Goal: Task Accomplishment & Management: Use online tool/utility

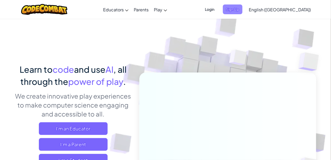
click at [242, 13] on span "Sign Up" at bounding box center [233, 9] width 20 height 10
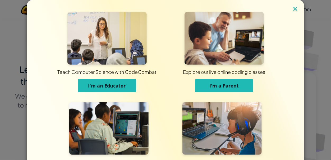
click at [295, 9] on img at bounding box center [294, 9] width 7 height 8
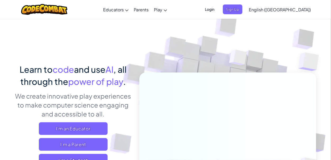
click at [217, 9] on span "Login" at bounding box center [209, 9] width 16 height 10
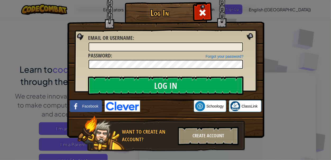
click at [134, 104] on img at bounding box center [122, 106] width 35 height 11
click at [205, 134] on div "Create Account" at bounding box center [208, 136] width 61 height 18
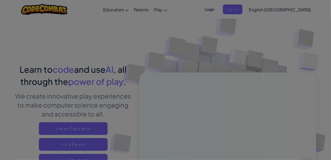
click at [0, 0] on span "I'm an Individual" at bounding box center [0, 0] width 0 height 0
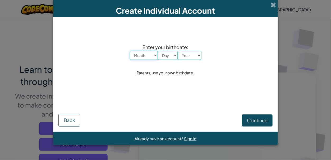
click at [148, 53] on select "Month January February March April May June July August September October Novem…" at bounding box center [144, 55] width 28 height 9
select select "1"
click at [130, 51] on select "Month January February March April May June July August September October Novem…" at bounding box center [144, 55] width 28 height 9
click at [171, 53] on select "Day 1 2 3 4 5 6 7 8 9 10 11 12 13 14 15 16 17 18 19 20 21 22 23 24 25 26 27 28 …" at bounding box center [168, 55] width 20 height 9
select select "21"
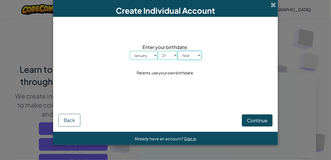
click at [185, 54] on select "Year [DATE] 2024 2023 2022 2021 2020 2019 2018 2017 2016 2015 2014 2013 2012 20…" at bounding box center [189, 55] width 24 height 9
click at [251, 120] on span "Continue" at bounding box center [257, 120] width 21 height 6
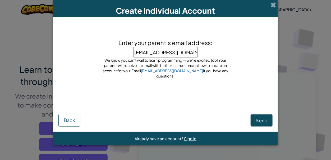
type input "[EMAIL_ADDRESS][DOMAIN_NAME]"
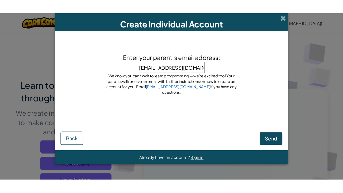
scroll to position [0, 1]
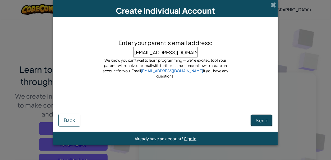
click at [265, 119] on span "Send" at bounding box center [261, 120] width 12 height 6
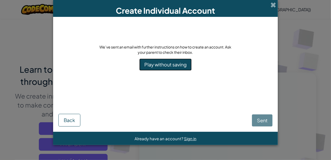
click at [186, 66] on link "Play without saving" at bounding box center [165, 65] width 52 height 12
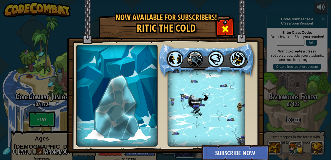
click at [228, 25] on span at bounding box center [225, 29] width 8 height 8
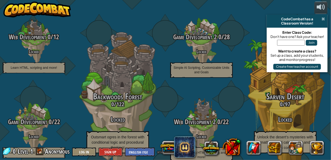
click at [322, 20] on span at bounding box center [322, 19] width 3 height 4
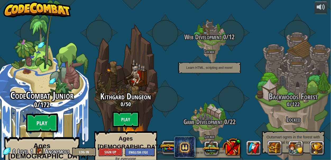
click at [36, 119] on btn "Play" at bounding box center [42, 123] width 32 height 19
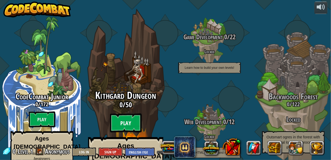
click at [130, 114] on btn "Play" at bounding box center [126, 123] width 32 height 19
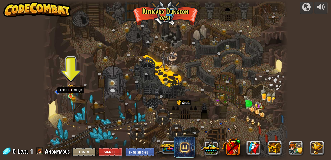
click at [69, 95] on img at bounding box center [71, 90] width 6 height 12
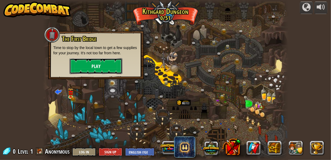
click at [114, 62] on button "Play" at bounding box center [95, 66] width 53 height 16
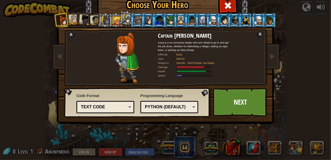
click at [268, 22] on div at bounding box center [269, 20] width 8 height 8
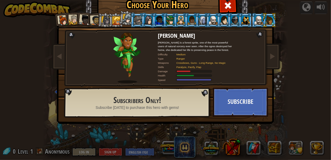
click at [65, 18] on div at bounding box center [63, 20] width 11 height 11
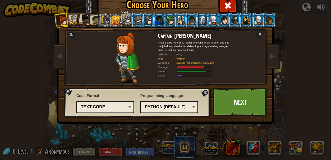
click at [188, 111] on div "Python (Default)" at bounding box center [169, 107] width 51 height 8
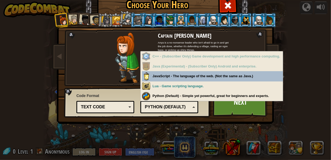
click at [102, 106] on div "Text code" at bounding box center [104, 107] width 46 height 6
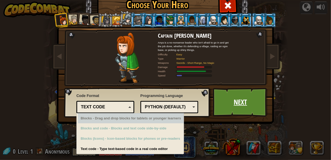
click at [251, 104] on link "Next" at bounding box center [240, 102] width 55 height 29
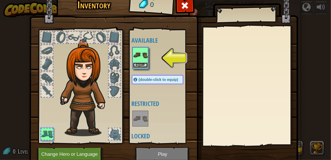
click at [143, 64] on button "Equip" at bounding box center [140, 66] width 15 height 6
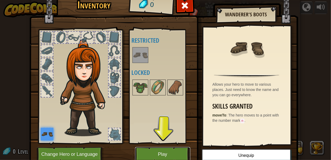
click at [147, 152] on button "Play" at bounding box center [162, 154] width 55 height 15
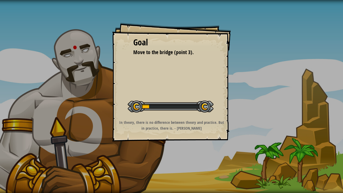
click at [173, 160] on div "Goal Move to the bridge (point 3). Start Level Error loading from server. Try r…" at bounding box center [171, 96] width 343 height 193
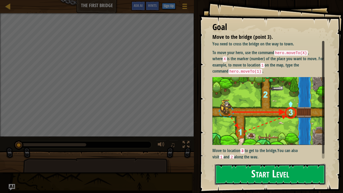
click at [248, 160] on button "Start Level" at bounding box center [270, 174] width 111 height 21
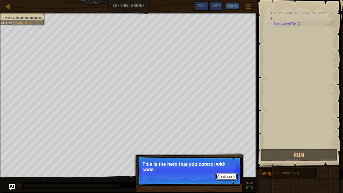
click at [226, 160] on button "Continue" at bounding box center [227, 176] width 22 height 7
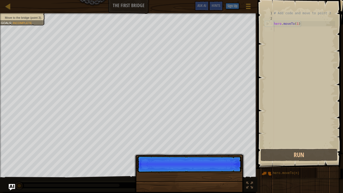
scroll to position [2, 0]
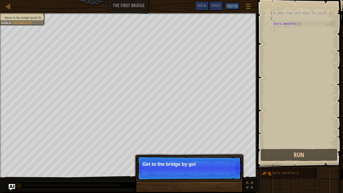
click at [226, 160] on p "Continue Get to the bridge by goi" at bounding box center [189, 168] width 105 height 24
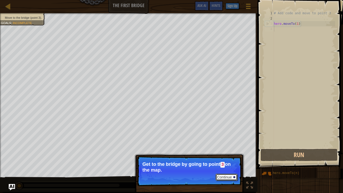
click at [225, 160] on button "Continue" at bounding box center [227, 177] width 22 height 7
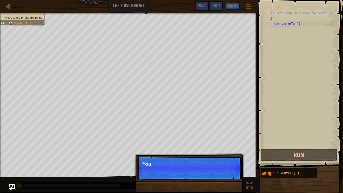
click at [225, 160] on p "Continue You" at bounding box center [189, 168] width 105 height 24
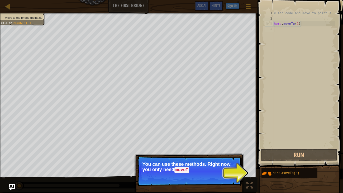
click at [240, 160] on p "Continue You can use these methods. Right now, you only need moveT" at bounding box center [189, 171] width 105 height 30
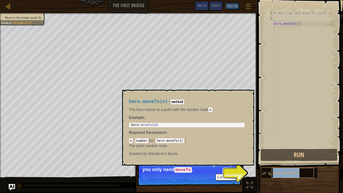
click at [280, 160] on span "hero.moveTo(n)" at bounding box center [286, 173] width 27 height 4
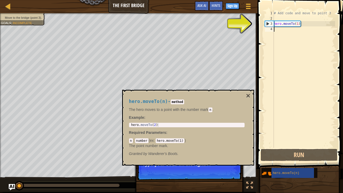
click at [249, 160] on div "hero.moveTo(n) - method The hero moves to a point with the number [PERSON_NAME]…" at bounding box center [188, 128] width 132 height 76
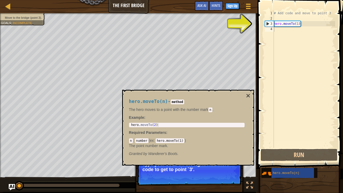
type textarea "hero.moveTo(1)"
click at [277, 25] on div "# Add code and move to point 3 hero . moveTo ( 1 )" at bounding box center [304, 85] width 62 height 148
click at [298, 25] on div "# Add code and move to point 3 hero . moveTo ( 1 )" at bounding box center [304, 85] width 62 height 148
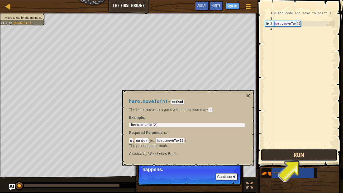
click at [308, 152] on button "Run" at bounding box center [299, 155] width 77 height 12
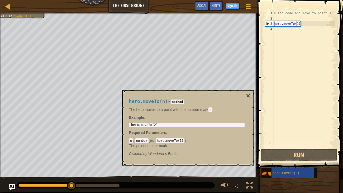
click at [275, 28] on div "# Add code and move to point 3 hero . moveTo ( 1 )" at bounding box center [304, 85] width 62 height 148
click at [281, 32] on div "# Add code and move to point 3 hero . moveTo ( 1 )" at bounding box center [304, 85] width 62 height 148
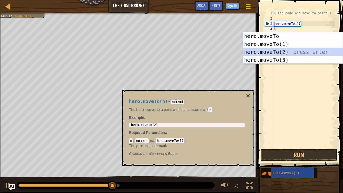
click at [273, 50] on div "h ero.moveTo press enter h ero.moveTo(1) press enter h ero.moveTo(2) press ente…" at bounding box center [293, 56] width 100 height 48
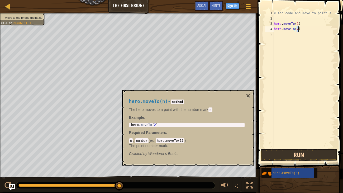
type textarea "hero.moveTo(2)"
click at [294, 152] on button "Run" at bounding box center [299, 155] width 77 height 12
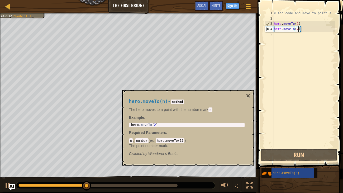
click at [284, 44] on div "# Add code and move to point 3 hero . moveTo ( 1 ) hero . moveTo ( 2 )" at bounding box center [304, 85] width 62 height 148
click at [271, 34] on div "5" at bounding box center [269, 34] width 9 height 5
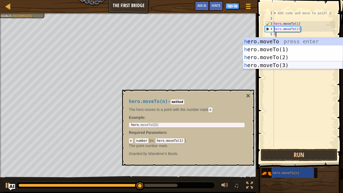
click at [282, 64] on div "h ero.moveTo press enter h ero.moveTo(1) press enter h ero.moveTo(2) press ente…" at bounding box center [293, 61] width 100 height 48
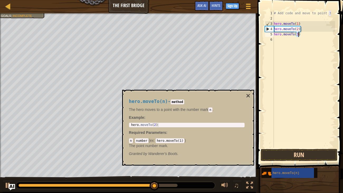
type textarea "hero.moveTo(3)"
click at [302, 154] on button "Run" at bounding box center [299, 155] width 77 height 12
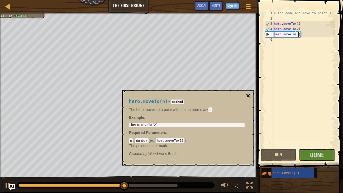
click at [247, 95] on button "×" at bounding box center [248, 95] width 4 height 7
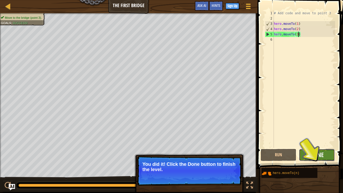
click at [320, 154] on span "Done" at bounding box center [317, 154] width 14 height 8
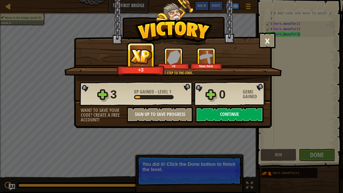
click at [216, 116] on button "Continue" at bounding box center [230, 115] width 68 height 16
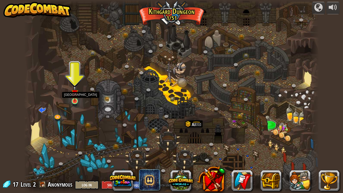
click at [76, 100] on img at bounding box center [74, 93] width 7 height 17
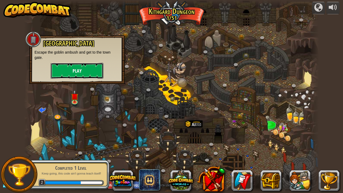
click at [71, 68] on button "Play" at bounding box center [77, 71] width 53 height 16
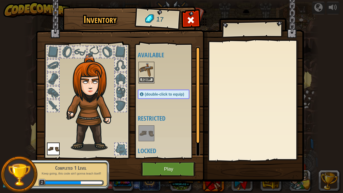
click at [144, 81] on button "Equip" at bounding box center [146, 80] width 15 height 6
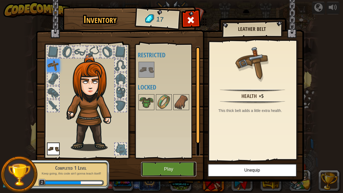
click at [169, 160] on button "Play" at bounding box center [168, 169] width 55 height 15
click at [170, 1] on body "powered by Twisted Canyon (Locked) Challenge: collect the most gold using all t…" at bounding box center [171, 0] width 343 height 1
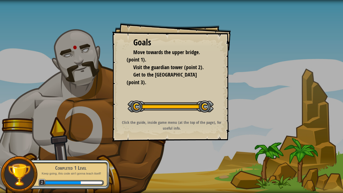
click at [174, 160] on div "Goals Move towards the upper bridge. (point 1). Visit the [GEOGRAPHIC_DATA] (po…" at bounding box center [171, 96] width 343 height 193
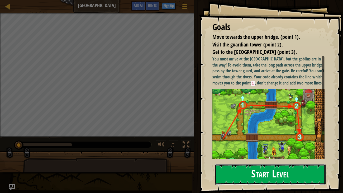
click at [255, 160] on button "Start Level" at bounding box center [270, 174] width 111 height 21
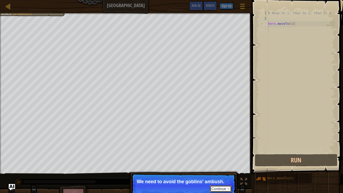
click at [223, 160] on button "Continue" at bounding box center [221, 188] width 22 height 7
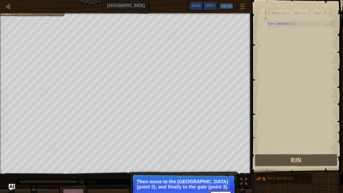
click at [217, 160] on button "Continue" at bounding box center [221, 194] width 22 height 7
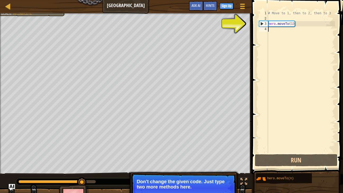
click at [266, 29] on div "4" at bounding box center [263, 28] width 9 height 5
click at [224, 160] on button "Continue" at bounding box center [221, 194] width 22 height 7
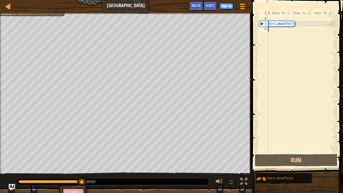
click at [265, 29] on div "4" at bounding box center [263, 28] width 9 height 5
click at [267, 29] on div "4" at bounding box center [263, 28] width 9 height 5
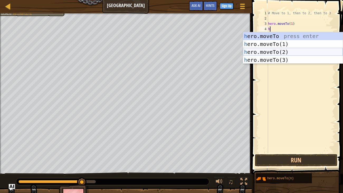
click at [276, 49] on div "h ero.moveTo press enter h ero.moveTo(1) press enter h ero.moveTo(2) press ente…" at bounding box center [293, 56] width 100 height 48
type textarea "hero.moveTo(2)"
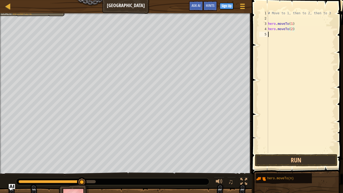
click at [265, 35] on div "5" at bounding box center [263, 34] width 9 height 5
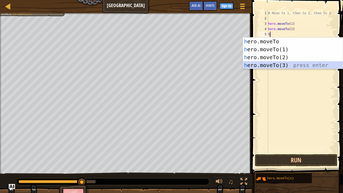
click at [279, 65] on div "h ero.moveTo press enter h ero.moveTo(1) press enter h ero.moveTo(2) press ente…" at bounding box center [293, 61] width 100 height 48
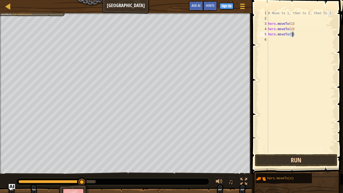
type textarea "hero.moveTo(3)"
click at [282, 160] on button "Run" at bounding box center [296, 160] width 82 height 12
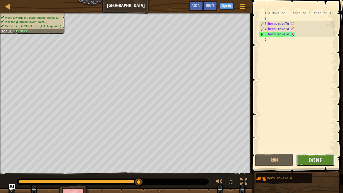
click at [327, 159] on button "Done" at bounding box center [315, 160] width 39 height 12
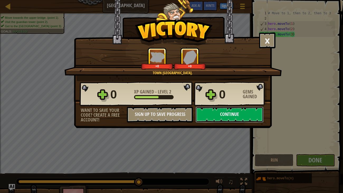
click at [211, 110] on button "Continue" at bounding box center [230, 115] width 68 height 16
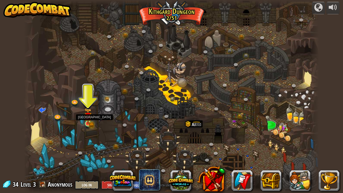
click at [88, 121] on img at bounding box center [87, 116] width 7 height 16
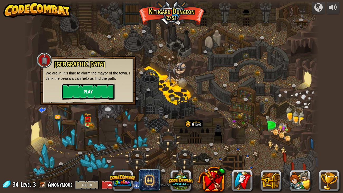
click at [94, 90] on button "Play" at bounding box center [88, 92] width 53 height 16
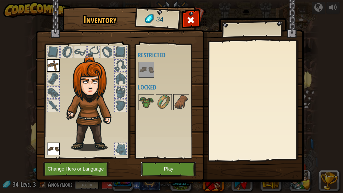
click at [162, 160] on button "Play" at bounding box center [168, 169] width 55 height 15
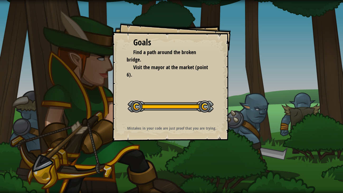
click at [164, 160] on div "Goals Find a path around the broken bridge. Visit the mayor at the market (poin…" at bounding box center [171, 96] width 343 height 193
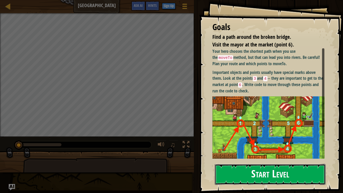
click at [232, 160] on button "Start Level" at bounding box center [270, 174] width 111 height 21
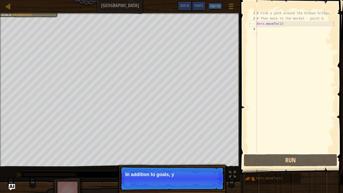
click at [255, 29] on div "4" at bounding box center [252, 28] width 9 height 5
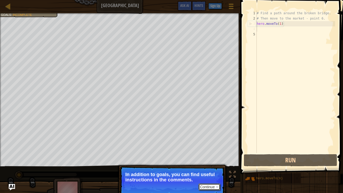
click at [208, 160] on button "Continue" at bounding box center [210, 186] width 22 height 7
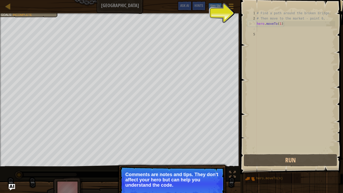
click at [218, 160] on button "Continue" at bounding box center [210, 192] width 22 height 7
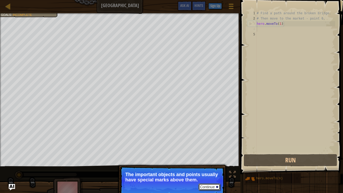
click at [208, 160] on button "Continue" at bounding box center [210, 186] width 22 height 7
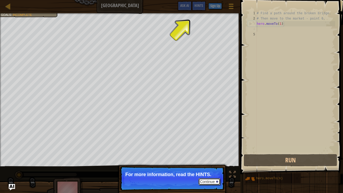
click at [212, 160] on button "Continue" at bounding box center [210, 181] width 22 height 7
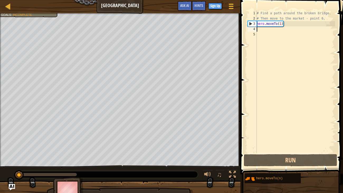
click at [260, 31] on div "# Find a path around the broken bridge. # Then move to the market - point 6. he…" at bounding box center [295, 87] width 79 height 153
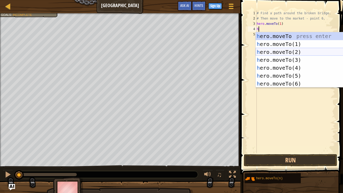
click at [279, 53] on div "h ero.moveTo press enter h ero.moveTo(1) press enter h ero.moveTo(2) press ente…" at bounding box center [306, 67] width 100 height 71
type textarea "hero.moveTo(2)"
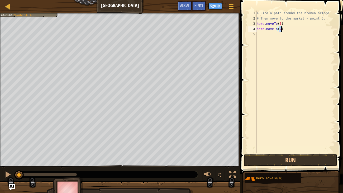
click at [259, 39] on div "# Find a path around the broken bridge. # Then move to the market - point 6. he…" at bounding box center [295, 87] width 79 height 153
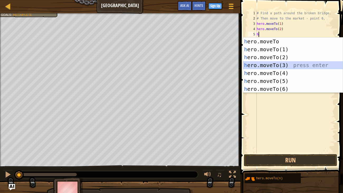
click at [278, 63] on div "h ero.moveTo press enter h ero.moveTo(1) press enter h ero.moveTo(2) press ente…" at bounding box center [293, 72] width 100 height 71
type textarea "hero.moveTo(3)"
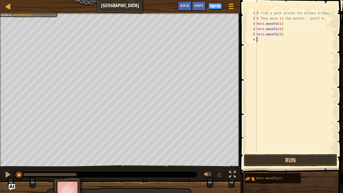
click at [263, 43] on div "# Find a path around the broken bridge. # Then move to the market - point 6. he…" at bounding box center [295, 87] width 79 height 153
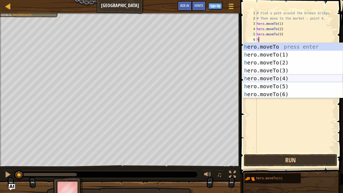
click at [277, 76] on div "h ero.moveTo press enter h ero.moveTo(1) press enter h ero.moveTo(2) press ente…" at bounding box center [293, 78] width 100 height 71
type textarea "hero.moveTo(4)"
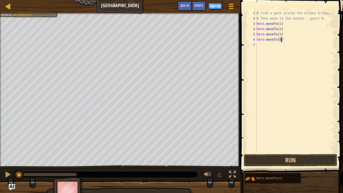
click at [263, 46] on div "# Find a path around the broken bridge. # Then move to the market - point 6. he…" at bounding box center [295, 87] width 79 height 153
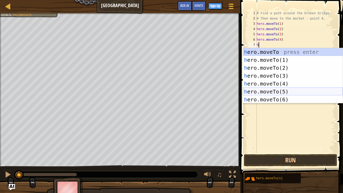
click at [287, 88] on div "h ero.moveTo press enter h ero.moveTo(1) press enter h ero.moveTo(2) press ente…" at bounding box center [293, 83] width 100 height 71
type textarea "hero.moveTo(5)"
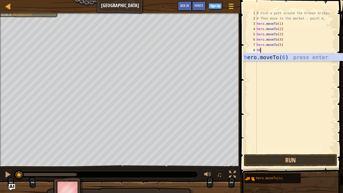
type textarea "hero.moveTo(6)"
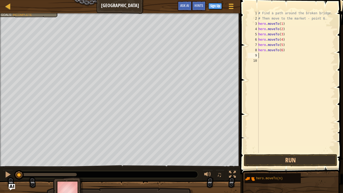
click at [278, 62] on div "# Find a path around the broken bridge. # Then move to the market - point 6. he…" at bounding box center [296, 87] width 78 height 153
click at [295, 159] on button "Run" at bounding box center [290, 160] width 93 height 12
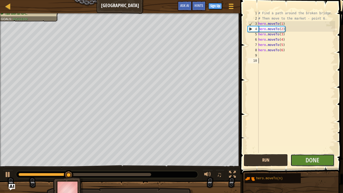
click at [295, 159] on button "Done" at bounding box center [313, 160] width 44 height 12
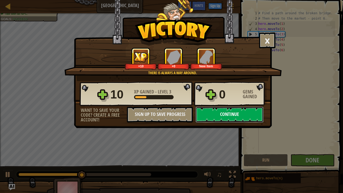
click at [242, 114] on button "Continue" at bounding box center [230, 115] width 68 height 16
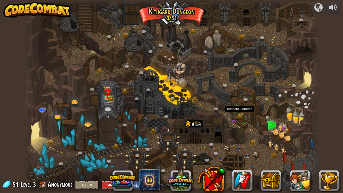
click at [243, 114] on img at bounding box center [241, 114] width 3 height 3
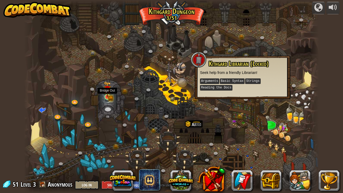
click at [108, 97] on img at bounding box center [107, 89] width 7 height 16
click at [108, 97] on link at bounding box center [108, 97] width 11 height 11
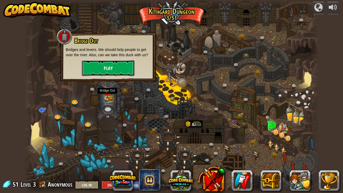
click at [123, 74] on button "Play" at bounding box center [108, 68] width 53 height 16
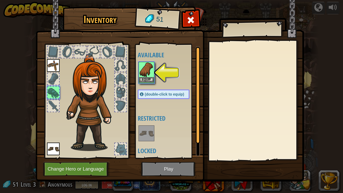
click at [149, 82] on div "Equip" at bounding box center [147, 73] width 16 height 22
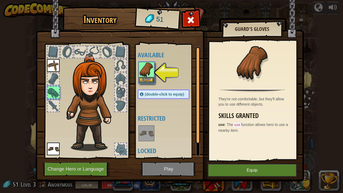
click at [149, 82] on div "Equip" at bounding box center [147, 73] width 16 height 22
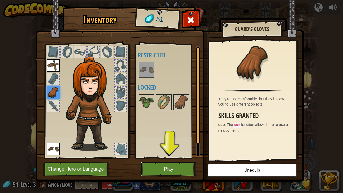
click at [161, 160] on button "Play" at bounding box center [168, 169] width 55 height 15
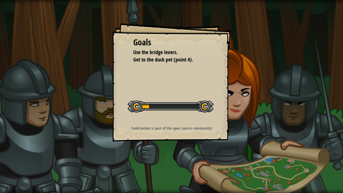
click at [162, 155] on div "Goals Use the bridge levers. Get to the duck pet (point 4). Start Level Error l…" at bounding box center [171, 96] width 343 height 193
click at [159, 150] on div "Goals Use the bridge levers. Get to the duck pet (point 4). Start Level Error l…" at bounding box center [171, 96] width 343 height 193
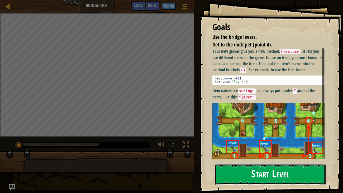
click at [228, 160] on button "Start Level" at bounding box center [270, 174] width 111 height 21
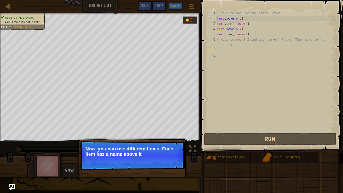
click at [179, 159] on p "Continue Now, you can use different items. Each item has a name above it" at bounding box center [132, 156] width 105 height 30
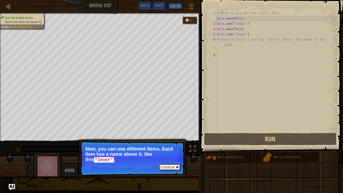
click at [163, 160] on button "Continue" at bounding box center [170, 167] width 22 height 7
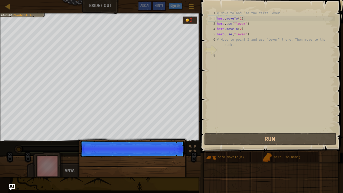
scroll to position [2, 0]
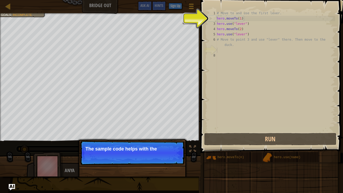
click at [169, 160] on p "Continue The sample code helps with the" at bounding box center [132, 153] width 105 height 24
click at [169, 160] on p "Continue The sample code helps with the first a" at bounding box center [132, 153] width 105 height 24
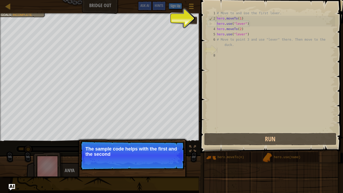
click at [169, 160] on p "Continue The sample code helps with the first and the second" at bounding box center [132, 156] width 105 height 30
click at [172, 160] on p "Continue The sample code helps with the first and the second levers." at bounding box center [132, 156] width 105 height 30
click at [171, 160] on button "Continue" at bounding box center [170, 161] width 22 height 7
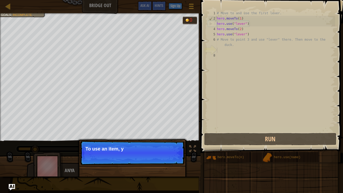
click at [169, 160] on p "Continue To use an item, y" at bounding box center [132, 153] width 105 height 24
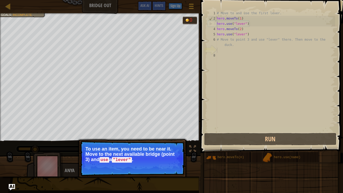
click at [174, 160] on p "Continue To use an item, you need to be near it. Move to the next available bri…" at bounding box center [132, 158] width 105 height 35
click at [172, 160] on button "Continue" at bounding box center [170, 167] width 22 height 7
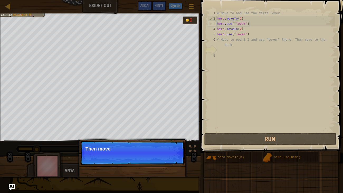
click at [172, 160] on div "Continue Then move" at bounding box center [132, 180] width 110 height 78
drag, startPoint x: 172, startPoint y: 167, endPoint x: 174, endPoint y: 166, distance: 3.0
click at [174, 160] on div "Continue Then move to the duck at the" at bounding box center [132, 180] width 110 height 78
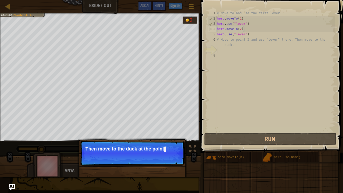
click at [174, 160] on div "Continue Then move to the duck at the point" at bounding box center [132, 180] width 110 height 78
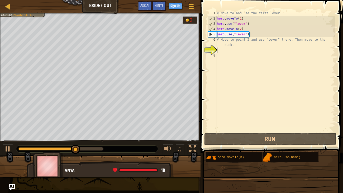
click at [221, 40] on div "# Move to and use the first lever. hero . moveTo ( 1 ) hero . use ( "lever" ) h…" at bounding box center [275, 77] width 119 height 132
type textarea "# Move to point 3 and use "lever" there. Then move to the duck."
click at [221, 40] on div "# Move to and use the first lever. hero . moveTo ( 1 ) hero . use ( "lever" ) h…" at bounding box center [275, 77] width 119 height 132
click at [221, 63] on div "# Move to and use the first lever. hero . moveTo ( 1 ) hero . use ( "lever" ) h…" at bounding box center [275, 77] width 119 height 132
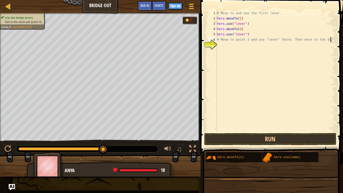
scroll to position [2, 10]
type textarea "# Move to point 3 and use "lever" there. Then move to the duck)"
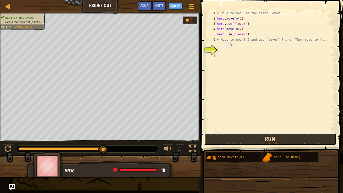
click at [221, 136] on button "Run" at bounding box center [270, 139] width 132 height 12
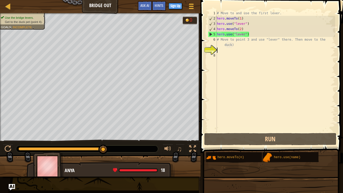
click at [230, 39] on div "# Move to and use the first lever. hero . moveTo ( 1 ) hero . use ( "lever" ) h…" at bounding box center [275, 77] width 119 height 132
type textarea "# Move to point 3 and use "lever" there. Then move to the duck)"
click at [229, 40] on div "# Move to and use the first lever. hero . moveTo ( 1 ) hero . use ( "lever" ) h…" at bounding box center [275, 77] width 119 height 132
click at [235, 50] on div "# Move to and use the first lever. hero . moveTo ( 1 ) hero . use ( "lever" ) h…" at bounding box center [275, 77] width 119 height 132
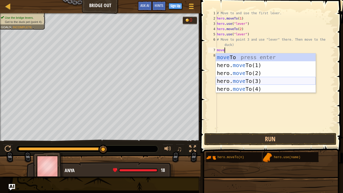
click at [252, 81] on div "move To press enter hero. move To(1) press enter hero. move To(2) press enter h…" at bounding box center [266, 80] width 100 height 55
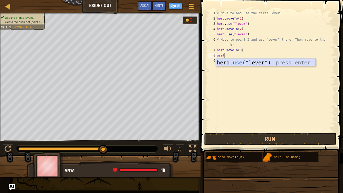
click at [272, 62] on div "hero. use (" l ever") press enter" at bounding box center [266, 71] width 100 height 24
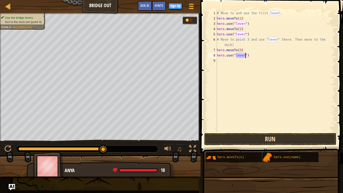
type textarea "hero.use("lever")"
click at [253, 139] on button "Run" at bounding box center [270, 139] width 132 height 12
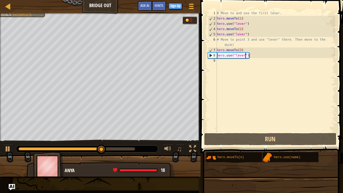
click at [226, 64] on div "# Move to and use the first lever. hero . moveTo ( 1 ) hero . use ( "lever" ) h…" at bounding box center [275, 77] width 119 height 132
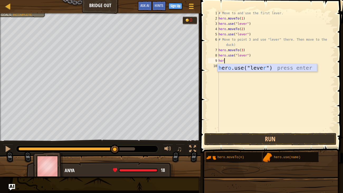
click at [237, 67] on div "h [PERSON_NAME]use("leve r ") press enter" at bounding box center [268, 76] width 100 height 24
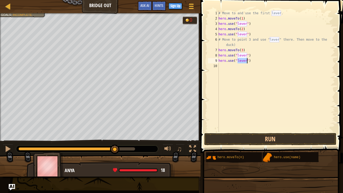
click at [249, 61] on div "# Move to and use the first lever. hero . moveTo ( 1 ) hero . use ( "lever" ) h…" at bounding box center [277, 77] width 118 height 132
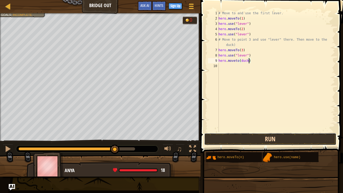
click at [220, 136] on button "Run" at bounding box center [270, 139] width 132 height 12
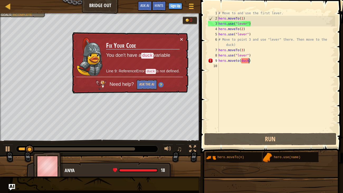
click at [200, 123] on span at bounding box center [272, 69] width 147 height 168
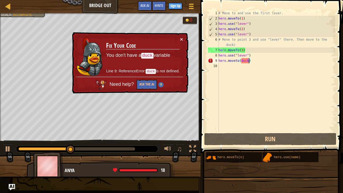
click at [183, 38] on div "× Fix Your Code You don't have a duck variable Line 9: ReferenceError: duck is …" at bounding box center [129, 63] width 119 height 64
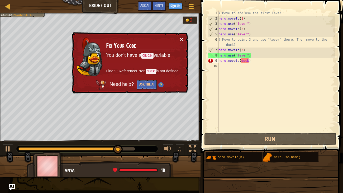
click at [181, 39] on button "×" at bounding box center [181, 39] width 3 height 6
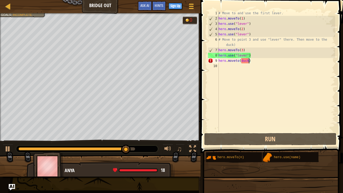
click at [204, 43] on span at bounding box center [272, 69] width 147 height 168
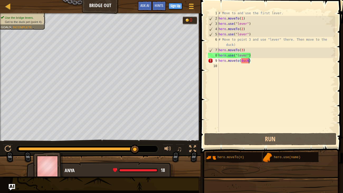
click at [256, 63] on div "# Move to and use the first lever. hero . moveTo ( 1 ) hero . use ( "lever" ) h…" at bounding box center [277, 77] width 118 height 132
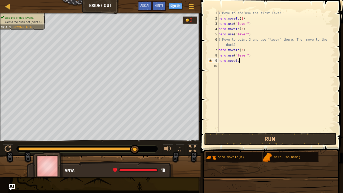
scroll to position [2, 1]
type textarea "h"
type textarea "hero.moveTo(4)"
click at [276, 135] on button "Run" at bounding box center [270, 139] width 132 height 12
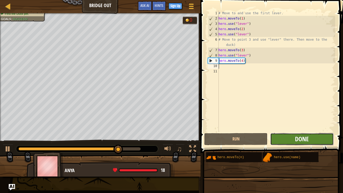
click at [303, 141] on span "Done" at bounding box center [302, 139] width 14 height 8
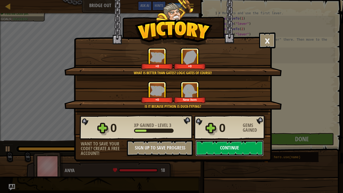
click at [240, 150] on button "Continue" at bounding box center [230, 148] width 68 height 16
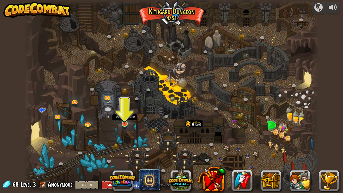
click at [126, 123] on img at bounding box center [124, 115] width 7 height 17
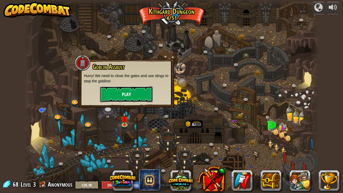
click at [145, 92] on button "Play" at bounding box center [126, 94] width 53 height 16
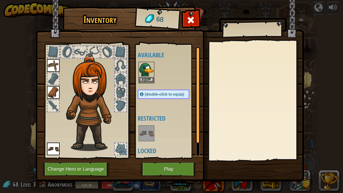
click at [148, 77] on img at bounding box center [146, 69] width 15 height 15
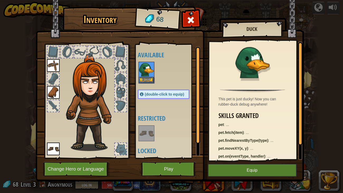
click at [148, 77] on img at bounding box center [146, 69] width 15 height 15
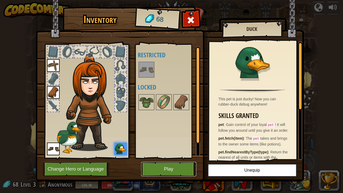
click at [170, 160] on button "Play" at bounding box center [168, 169] width 55 height 15
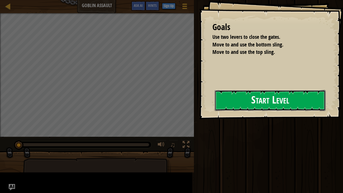
click at [230, 104] on button "Start Level" at bounding box center [270, 100] width 111 height 21
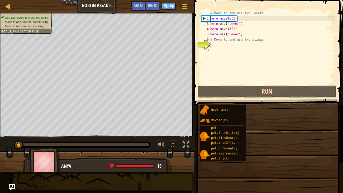
click at [243, 39] on div "# Move to and use two levers hero . moveTo ( 1 ) hero . use ( "lever" ) hero . …" at bounding box center [272, 53] width 126 height 84
type textarea "# Move to and use two slings"
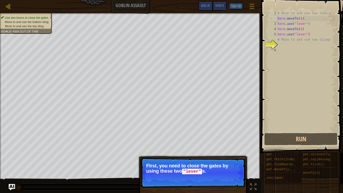
click at [227, 160] on button "Continue" at bounding box center [230, 178] width 22 height 7
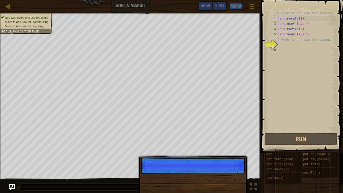
scroll to position [2, 2]
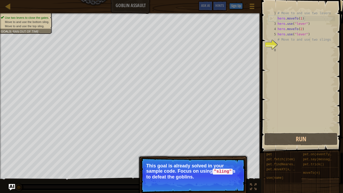
click at [224, 160] on code ""sling"" at bounding box center [223, 172] width 20 height 6
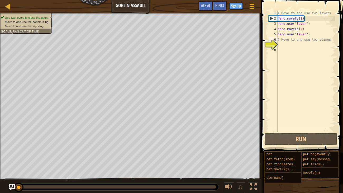
click at [280, 57] on div "# Move to and use two levers hero . moveTo ( 1 ) hero . use ( "lever" ) hero . …" at bounding box center [306, 77] width 59 height 132
type textarea "j"
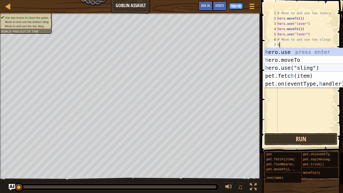
click at [281, 65] on div "h ero.use press enter h ero.moveTo press enter h ero.use("sling") press enter p…" at bounding box center [314, 75] width 100 height 55
type textarea "hero.use("sling")"
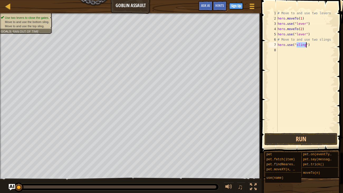
click at [281, 50] on div "# Move to and use two levers hero . moveTo ( 1 ) hero . use ( "lever" ) hero . …" at bounding box center [306, 77] width 59 height 132
click at [292, 45] on div "# Move to and use two levers hero . moveTo ( 1 ) hero . use ( "lever" ) hero . …" at bounding box center [306, 77] width 59 height 132
type textarea "hero.use("sling")"
click at [284, 50] on div "# Move to and use two levers hero . moveTo ( 1 ) hero . use ( "lever" ) hero . …" at bounding box center [306, 77] width 59 height 132
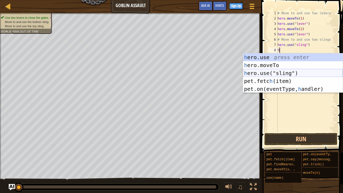
click at [280, 70] on div "h ero.use press enter h ero.moveTo press enter h ero.use("sling") press enter p…" at bounding box center [293, 80] width 100 height 55
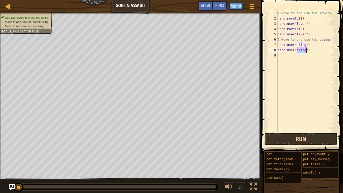
type textarea "hero.use("sling")"
click at [286, 143] on button "Run" at bounding box center [301, 139] width 73 height 12
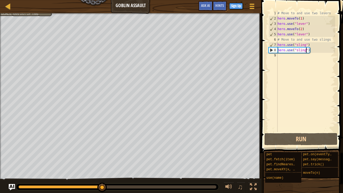
click at [309, 45] on div "# Move to and use two levers hero . moveTo ( 1 ) hero . use ( "lever" ) hero . …" at bounding box center [306, 77] width 59 height 132
click at [305, 46] on div "# Move to and use two levers hero . moveTo ( 1 ) hero . use ( "lever" ) hero . …" at bounding box center [306, 77] width 59 height 132
click at [303, 55] on div "# Move to and use two levers hero . moveTo ( 1 ) hero . use ( "lever" ) hero . …" at bounding box center [306, 77] width 59 height 132
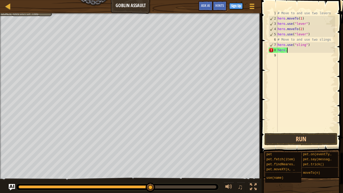
scroll to position [2, 1]
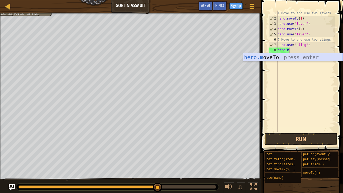
click at [307, 56] on div "hero.m oveTo press enter" at bounding box center [293, 65] width 100 height 24
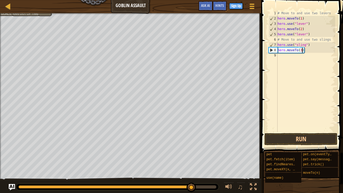
scroll to position [2, 2]
click at [306, 46] on div "# Move to and use two levers hero . moveTo ( 1 ) hero . use ( "lever" ) hero . …" at bounding box center [306, 77] width 59 height 132
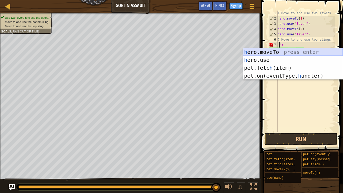
click at [310, 52] on div "h ero.moveTo press enter h ero.use press enter pet.fetc h (item) press enter pe…" at bounding box center [293, 72] width 100 height 48
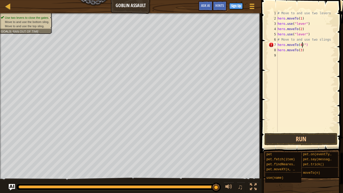
scroll to position [2, 2]
type textarea "hero.moveTo(4)")"
click at [299, 139] on button "Run" at bounding box center [301, 139] width 73 height 12
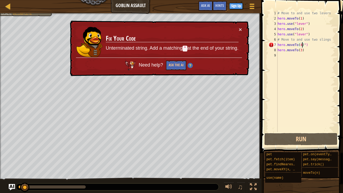
click at [265, 130] on span at bounding box center [303, 69] width 86 height 168
click at [309, 44] on div "# Move to and use two levers hero . moveTo ( 1 ) hero . use ( "lever" ) hero . …" at bounding box center [306, 77] width 59 height 132
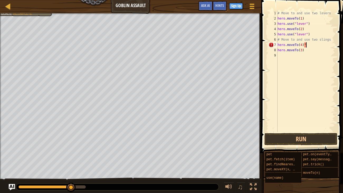
type textarea "hero.moveTo(4)"
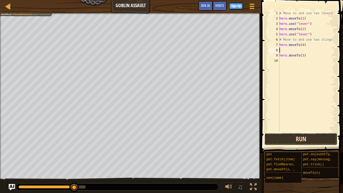
click at [305, 139] on button "Run" at bounding box center [301, 139] width 73 height 12
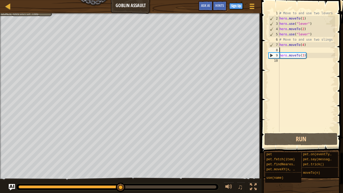
click at [281, 51] on div "# Move to and use two levers hero . moveTo ( 1 ) hero . use ( "lever" ) hero . …" at bounding box center [306, 77] width 57 height 132
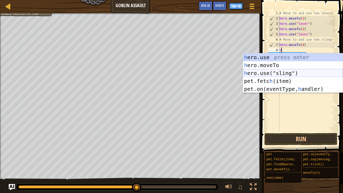
click at [286, 72] on div "h ero.use press enter h ero.moveTo press enter h ero.use("sling") press enter p…" at bounding box center [293, 80] width 100 height 55
type textarea "hero.use("sling")"
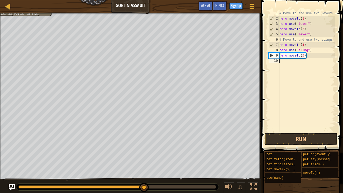
click at [283, 63] on div "# Move to and use two levers hero . moveTo ( 1 ) hero . use ( "lever" ) hero . …" at bounding box center [306, 77] width 57 height 132
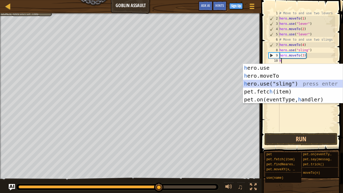
click at [289, 85] on div "h ero.use press enter h ero.moveTo press enter h ero.use("sling") press enter p…" at bounding box center [293, 91] width 100 height 55
type textarea "hero.use("sling")"
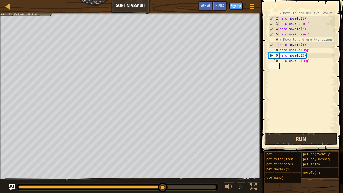
drag, startPoint x: 289, startPoint y: 85, endPoint x: 301, endPoint y: 136, distance: 53.3
click at [301, 136] on div "hero.use("sling") 1 2 3 4 5 6 7 8 9 10 11 # Move to and use two levers hero . m…" at bounding box center [301, 87] width 83 height 168
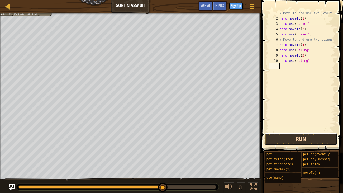
click at [301, 136] on button "Run" at bounding box center [301, 139] width 73 height 12
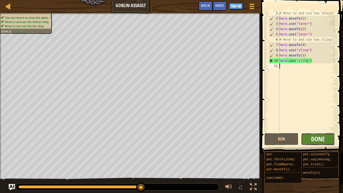
click at [319, 140] on span "Done" at bounding box center [318, 139] width 14 height 8
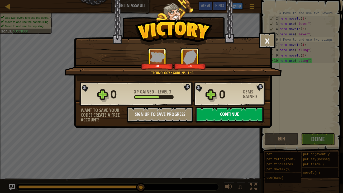
click at [252, 111] on button "Continue" at bounding box center [230, 115] width 68 height 16
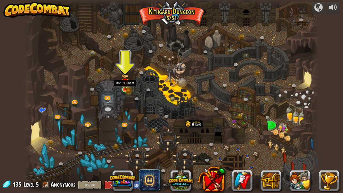
click at [126, 88] on img at bounding box center [124, 82] width 7 height 16
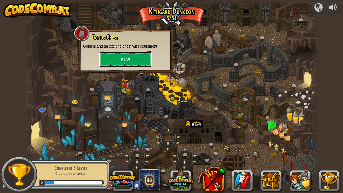
click at [136, 61] on button "Play" at bounding box center [125, 59] width 53 height 16
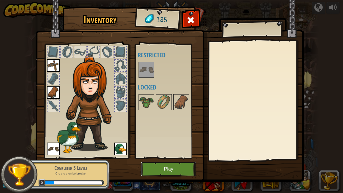
click at [162, 160] on button "Play" at bounding box center [168, 169] width 55 height 15
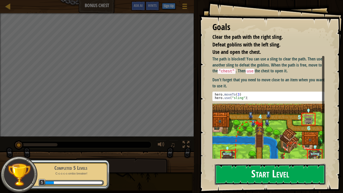
click at [253, 160] on button "Start Level" at bounding box center [270, 174] width 111 height 21
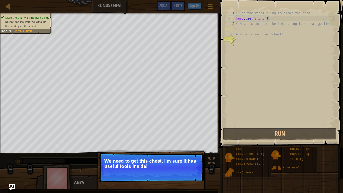
click at [180, 153] on p "Continue We need to get this chest. I'm sure it has useful tools inside!" at bounding box center [151, 168] width 105 height 30
click at [185, 160] on button "Continue" at bounding box center [189, 173] width 22 height 7
click at [186, 160] on button "Continue" at bounding box center [189, 173] width 22 height 7
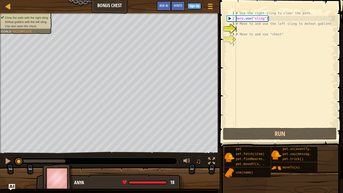
click at [267, 24] on div "# Use the right sling to clear the path. hero . use ( "sling" ) # Move to and u…" at bounding box center [285, 74] width 100 height 127
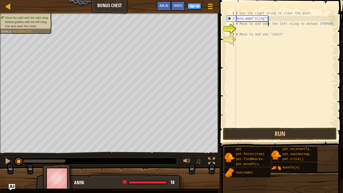
scroll to position [2, 2]
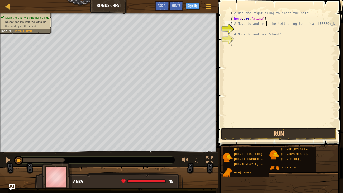
type textarea "# Move to and use the left sling to defeat goblins"
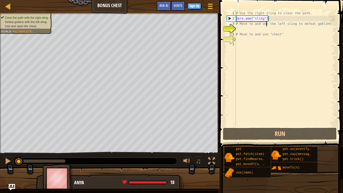
click at [266, 30] on div "# Use the right sling to clear the path. hero . use ( "sling" ) # Move to and u…" at bounding box center [286, 74] width 102 height 127
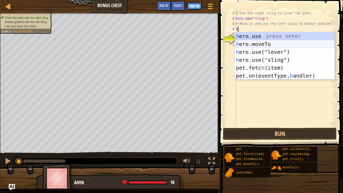
click at [268, 42] on div "h ero.use press enter h ero.moveTo press enter h ero.use("lever") press enter h…" at bounding box center [285, 63] width 100 height 63
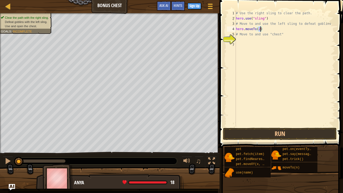
click at [255, 31] on div "# Use the right sling to clear the path. hero . use ( "sling" ) # Move to and u…" at bounding box center [285, 74] width 100 height 127
type textarea "o"
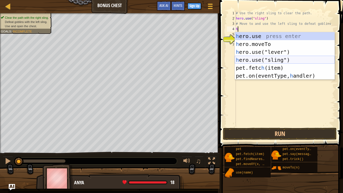
click at [271, 59] on div "h ero.use press enter h ero.moveTo press enter h ero.use("lever") press enter h…" at bounding box center [285, 63] width 100 height 63
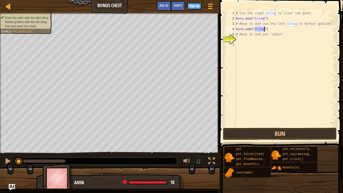
click at [254, 36] on div "# Use the right sling to clear the path. hero . use ( "sling" ) # Move to and u…" at bounding box center [285, 74] width 100 height 127
click at [237, 27] on div "# Use the right sling to clear the path. hero . use ( "sling" ) # Move to and u…" at bounding box center [285, 74] width 100 height 127
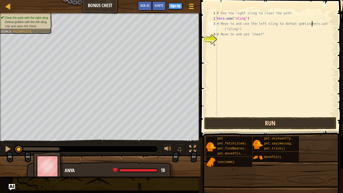
type textarea "# Move to and use the left sling to defeat goblinshero.use("sling")"
click at [250, 124] on button "Run" at bounding box center [270, 123] width 132 height 12
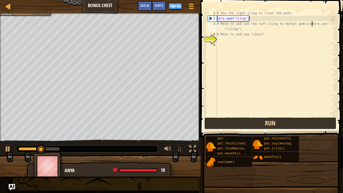
click at [250, 124] on button "Run" at bounding box center [270, 123] width 132 height 12
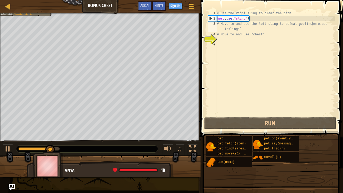
click at [220, 40] on div "# Use the right sling to clear the path. hero . use ( "sling" ) # Move to and u…" at bounding box center [275, 69] width 119 height 116
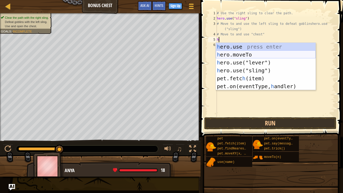
click at [235, 55] on div "h ero.use press enter h ero.moveTo press enter h ero.use("lever") press enter h…" at bounding box center [266, 74] width 100 height 63
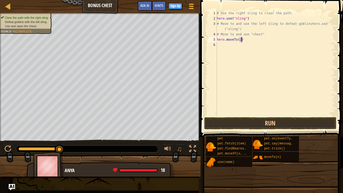
type textarea "hero.moveTo(2)"
click at [226, 48] on div "# Use the right sling to clear the path. hero . use ( "sling" ) # Move to and u…" at bounding box center [275, 69] width 119 height 116
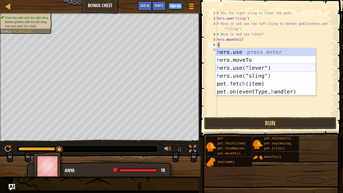
click at [241, 65] on div "h ero.use press enter h ero.moveTo press enter h ero.use("lever") press enter h…" at bounding box center [266, 79] width 100 height 63
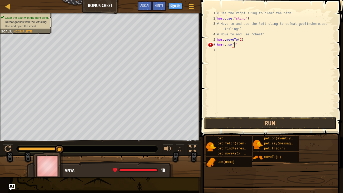
click at [242, 46] on div "# Use the right sling to clear the path. hero . use ( "sling" ) # Move to and u…" at bounding box center [275, 69] width 119 height 116
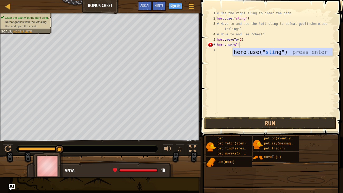
scroll to position [2, 2]
click at [263, 54] on div "hero.use(" sli ng") press enter" at bounding box center [283, 60] width 100 height 24
type textarea "hero.use("sling")"
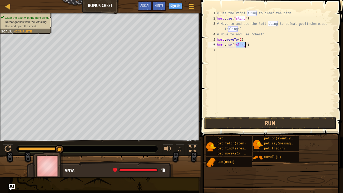
click at [254, 50] on div "# Use the right sling to clear the path. hero . use ( "sling" ) # Move to and u…" at bounding box center [275, 69] width 119 height 116
click at [225, 56] on div "# Use the right sling to clear the path. hero . use ( "sling" ) # Move to and u…" at bounding box center [275, 69] width 119 height 116
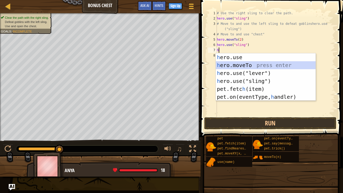
click at [235, 64] on div "h ero.use press enter h ero.moveTo press enter h ero.use("lever") press enter h…" at bounding box center [266, 84] width 100 height 63
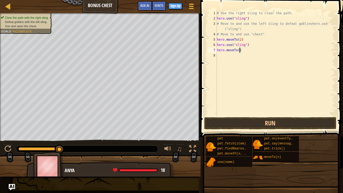
type textarea "hero.moveTo(4)"
click at [223, 57] on div "# Use the right sling to clear the path. hero . use ( "sling" ) # Move to and u…" at bounding box center [275, 69] width 119 height 116
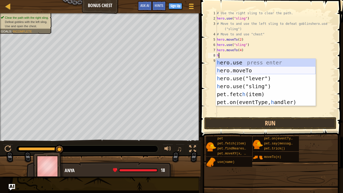
click at [235, 68] on div "h ero.use press enter h ero.moveTo press enter h ero.use("lever") press enter h…" at bounding box center [266, 90] width 100 height 63
type textarea "hero.moveTo(2)"
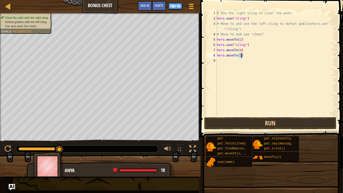
click at [238, 74] on div "# Use the right sling to clear the path. hero . use ( "sling" ) # Move to and u…" at bounding box center [275, 69] width 119 height 116
type textarea "6"
click at [257, 122] on button "Run" at bounding box center [270, 123] width 132 height 12
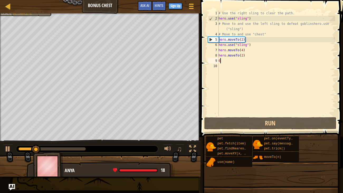
click at [251, 66] on div "# Use the right sling to clear the path. hero . use ( "sling" ) # Move to and u…" at bounding box center [277, 69] width 118 height 116
type textarea "6"
click at [256, 65] on div "# Use the right sling to clear the path. hero . use ( "sling" ) # Move to and u…" at bounding box center [277, 69] width 118 height 116
click at [251, 56] on div "# Use the right sling to clear the path. hero . use ( "sling" ) # Move to and u…" at bounding box center [277, 69] width 118 height 116
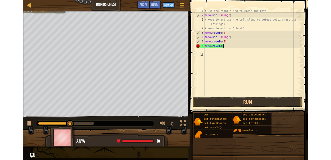
scroll to position [2, 2]
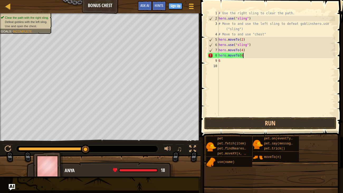
type textarea "hero.moveTo(6"
